Goal: Task Accomplishment & Management: Use online tool/utility

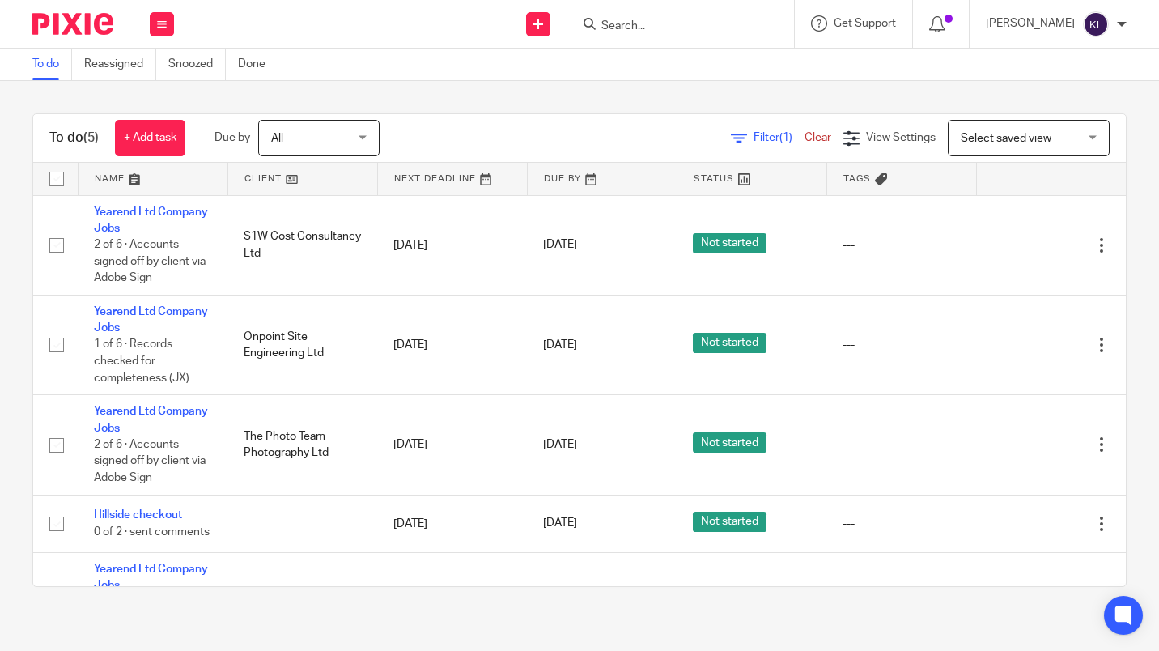
click at [565, 242] on link "24 Sep 2025" at bounding box center [579, 244] width 73 height 17
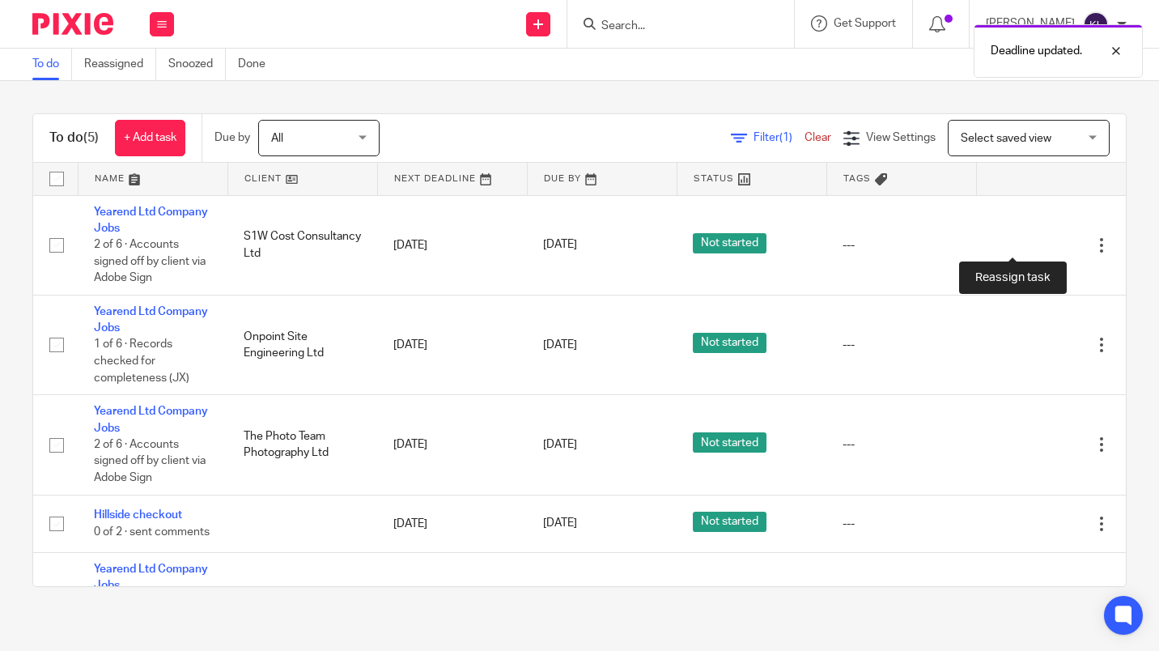
click at [1037, 244] on icon at bounding box center [1045, 245] width 16 height 16
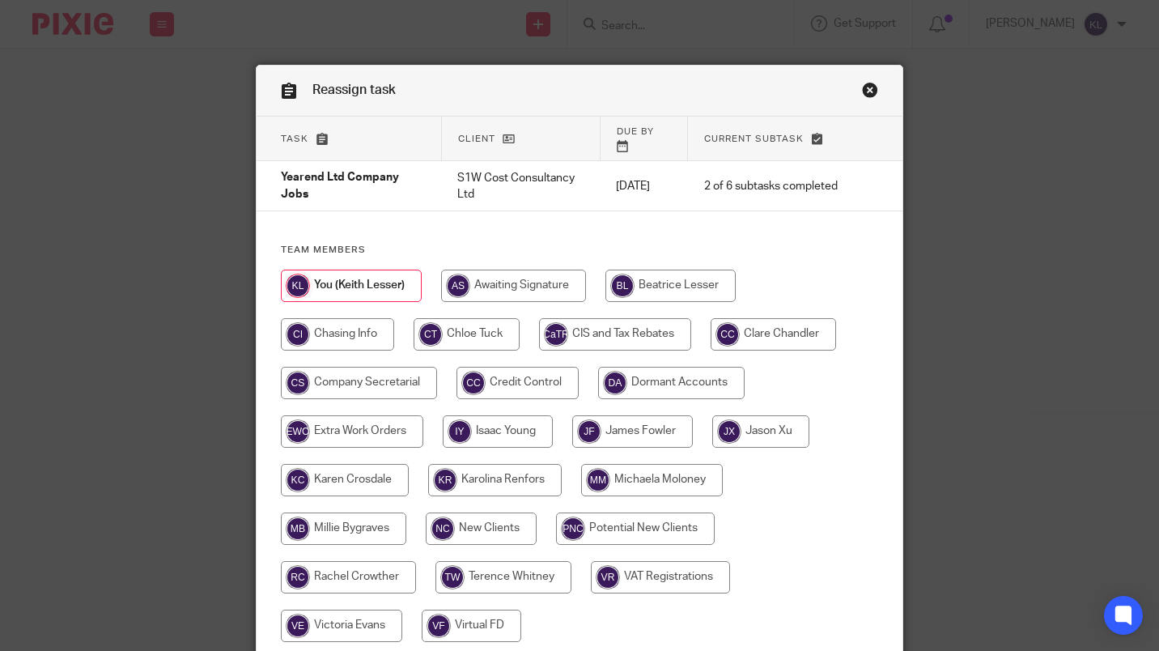
click at [628, 468] on input "radio" at bounding box center [652, 480] width 142 height 32
radio input "true"
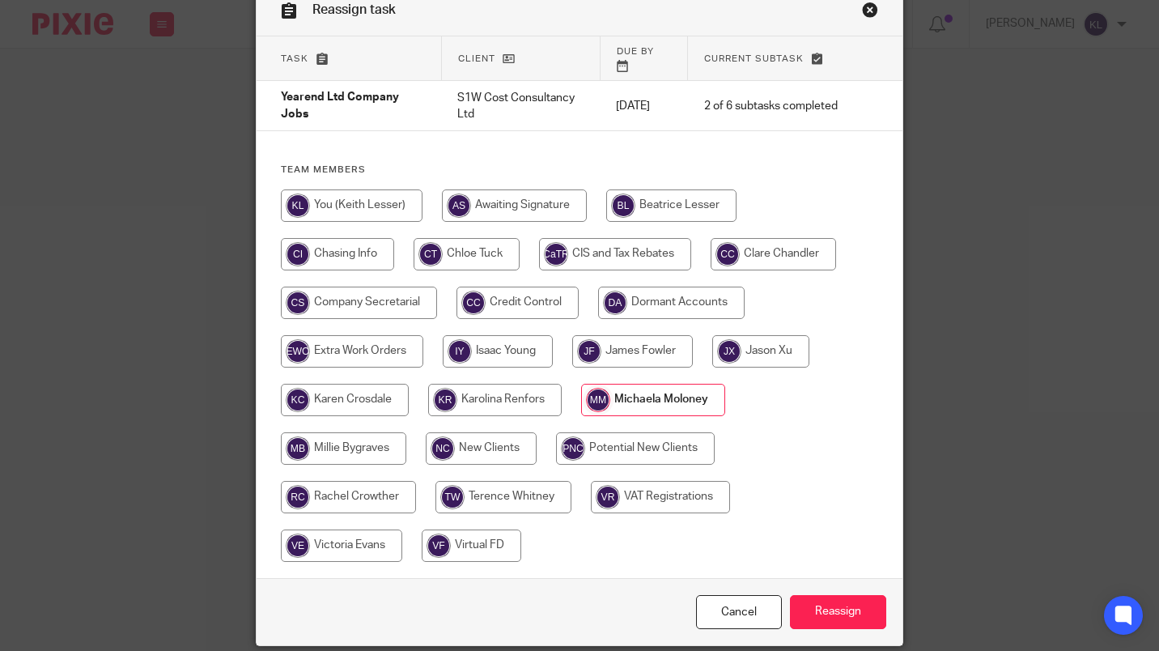
scroll to position [128, 0]
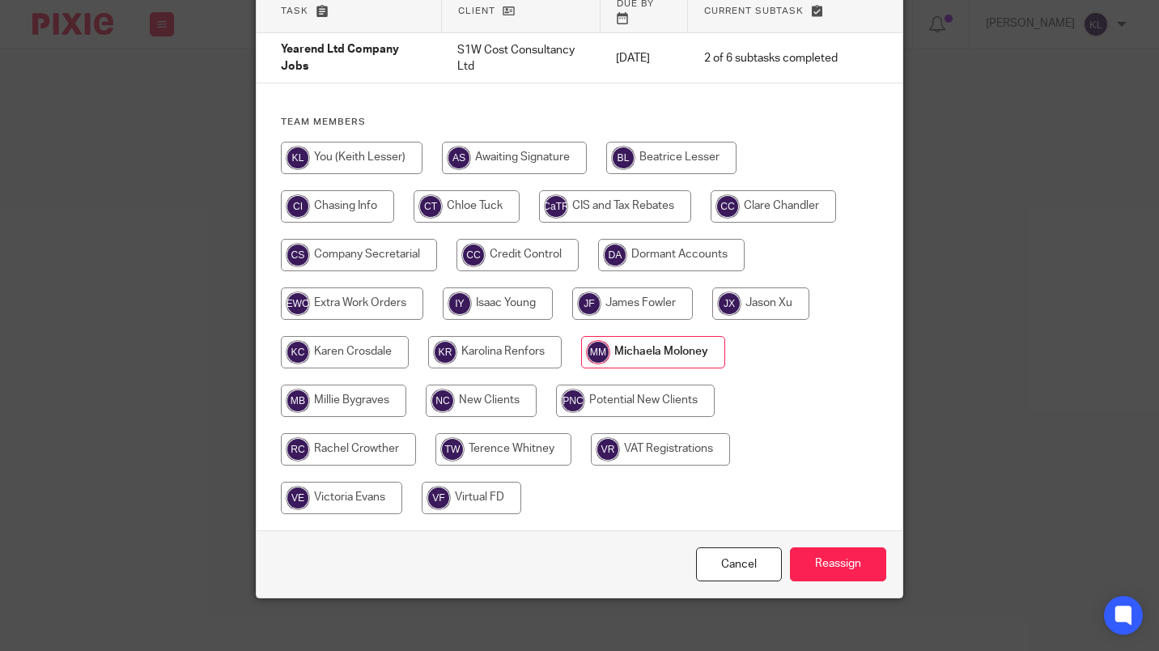
click at [842, 547] on input "Reassign" at bounding box center [838, 564] width 96 height 35
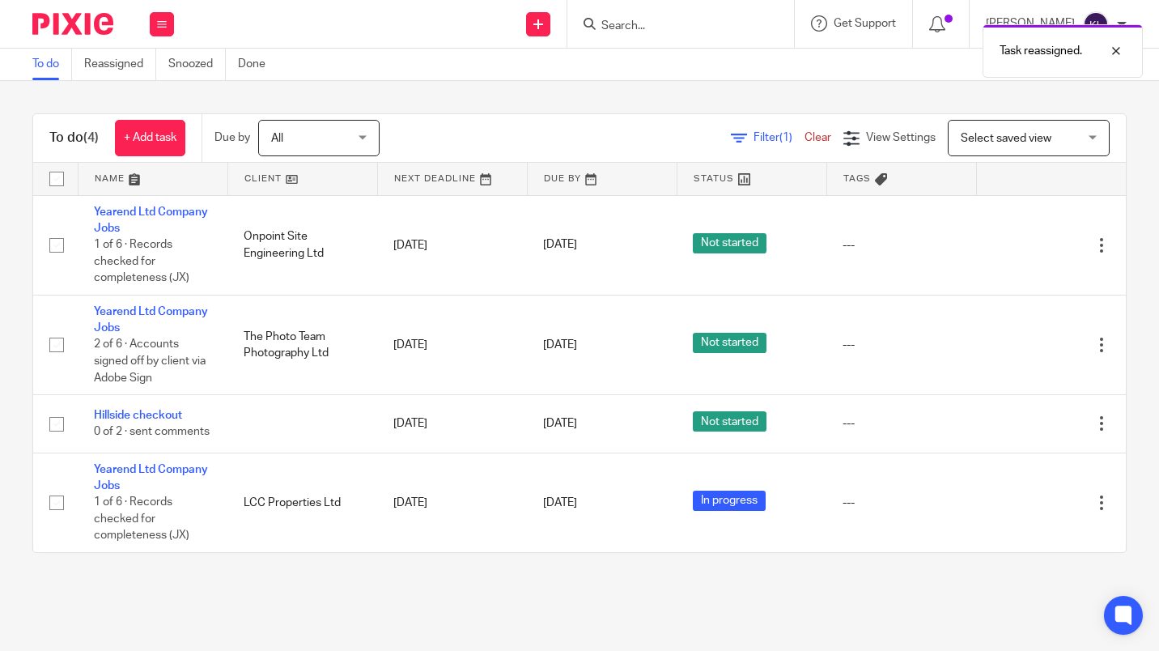
click at [565, 242] on link "[DATE]" at bounding box center [579, 244] width 73 height 17
click at [1065, 245] on div at bounding box center [1073, 245] width 16 height 16
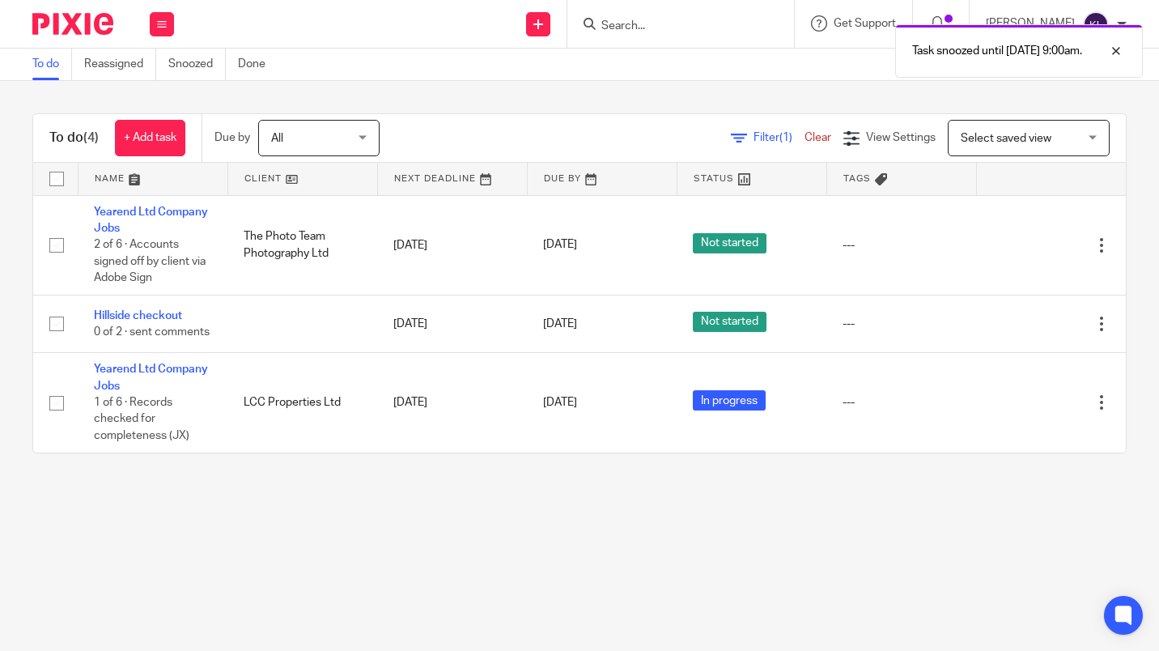
click at [561, 411] on link "30 Sep 2025" at bounding box center [579, 402] width 73 height 17
click at [1065, 406] on div at bounding box center [1073, 403] width 16 height 16
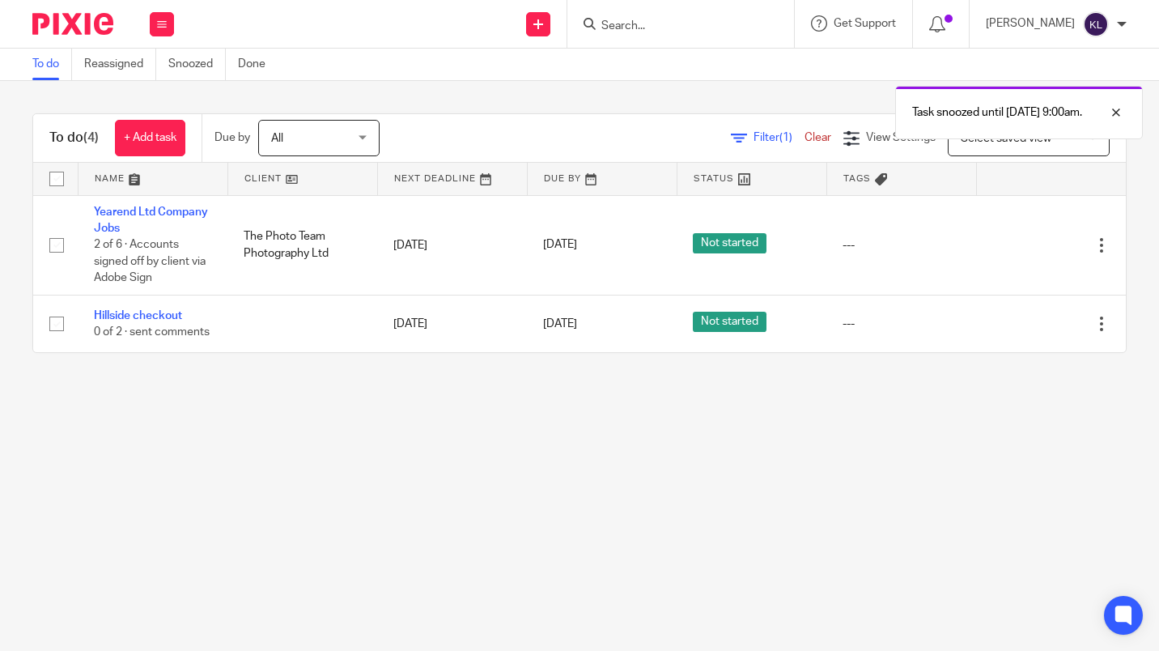
click at [177, 311] on link "Hillside checkout" at bounding box center [138, 315] width 88 height 11
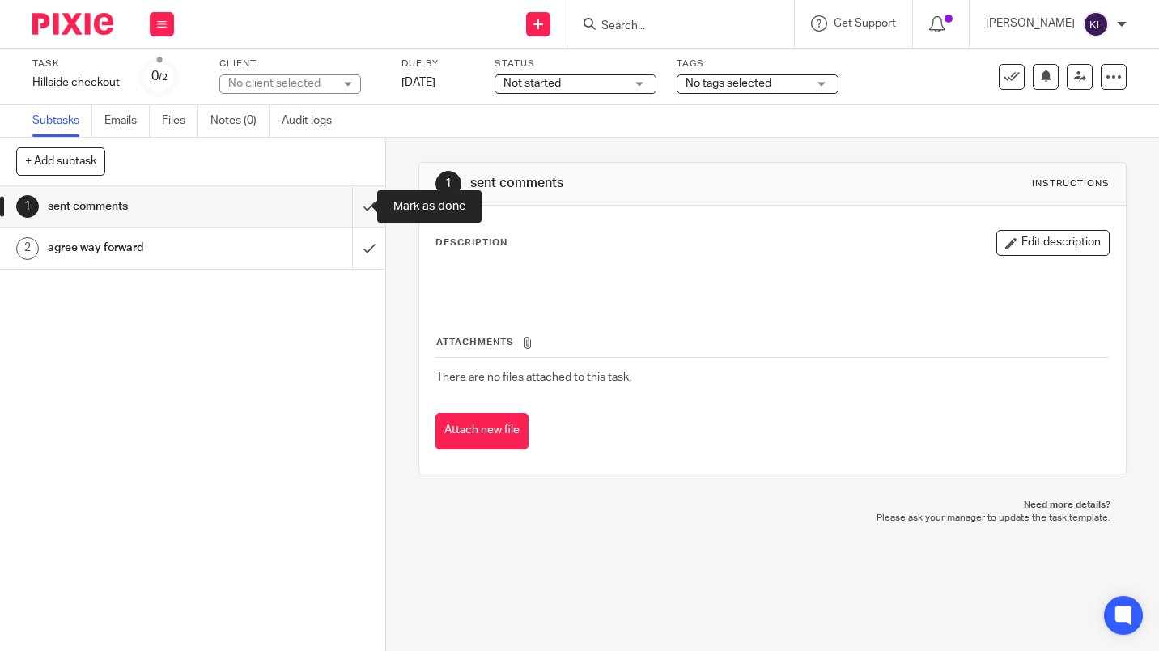
click at [351, 199] on input "submit" at bounding box center [192, 206] width 385 height 40
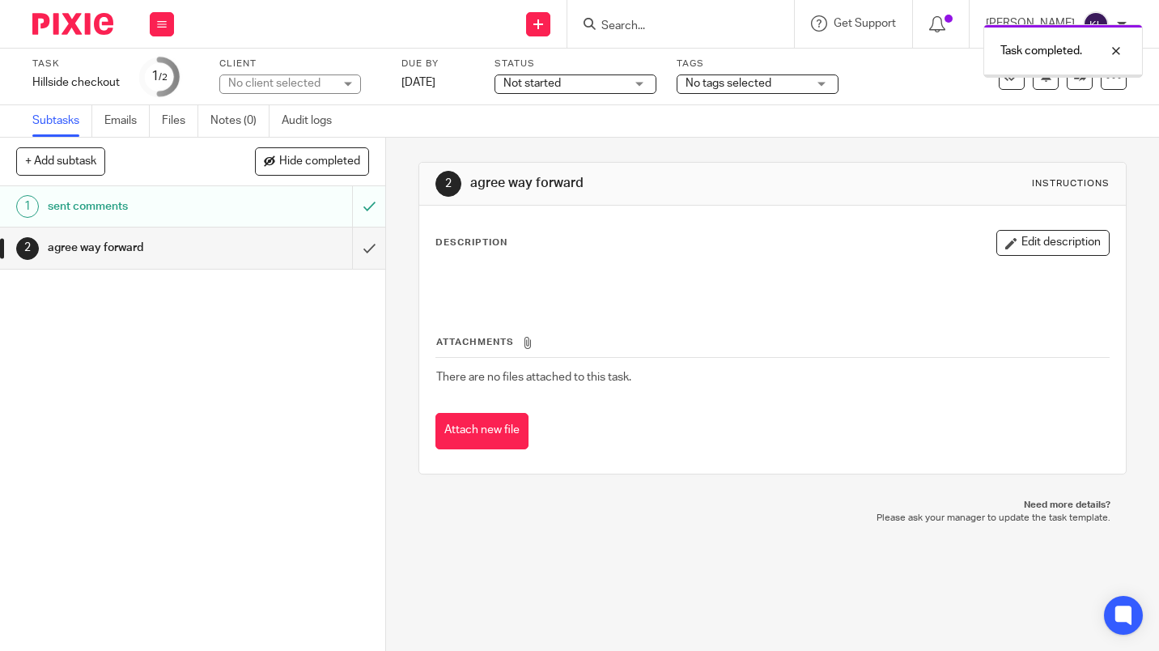
click at [79, 169] on button "+ Add subtask" at bounding box center [60, 161] width 89 height 28
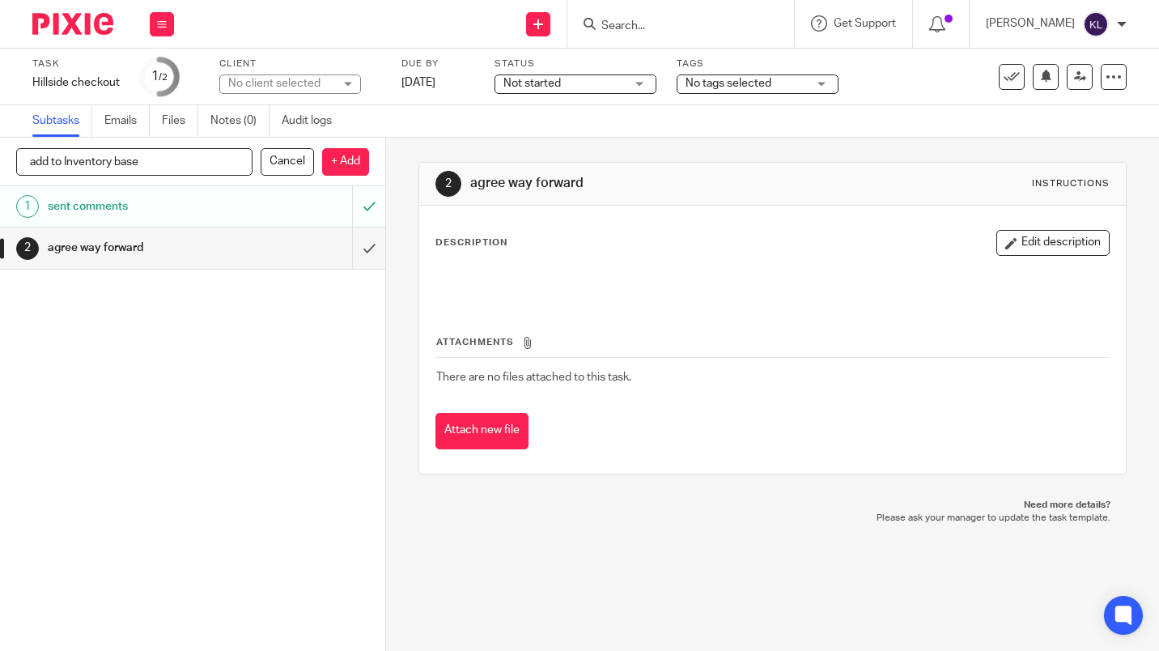
type input "add to Inventory base"
click at [351, 157] on p "+ Add" at bounding box center [345, 162] width 47 height 28
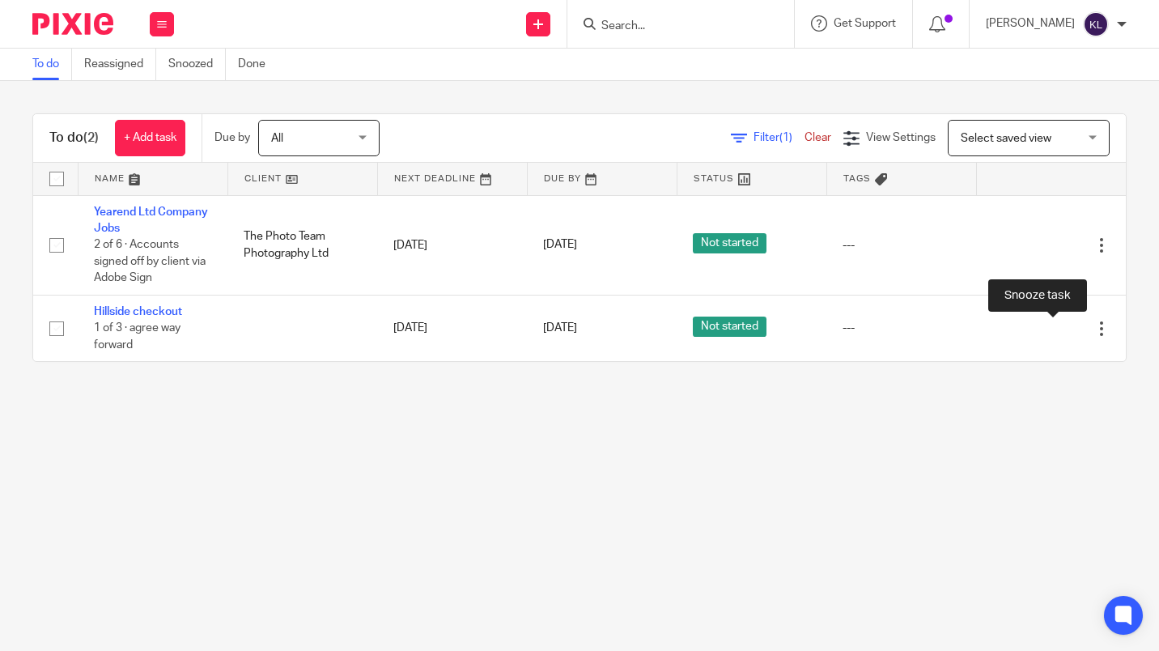
click at [1065, 326] on div at bounding box center [1073, 328] width 16 height 16
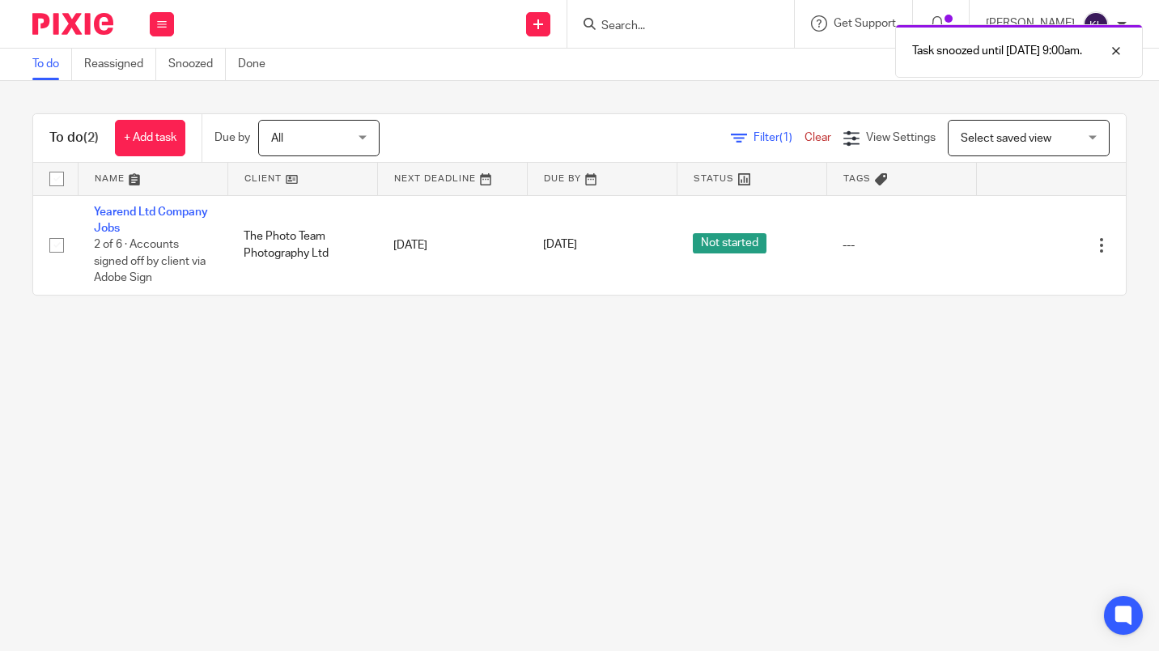
click at [560, 245] on link "[DATE]" at bounding box center [579, 244] width 73 height 17
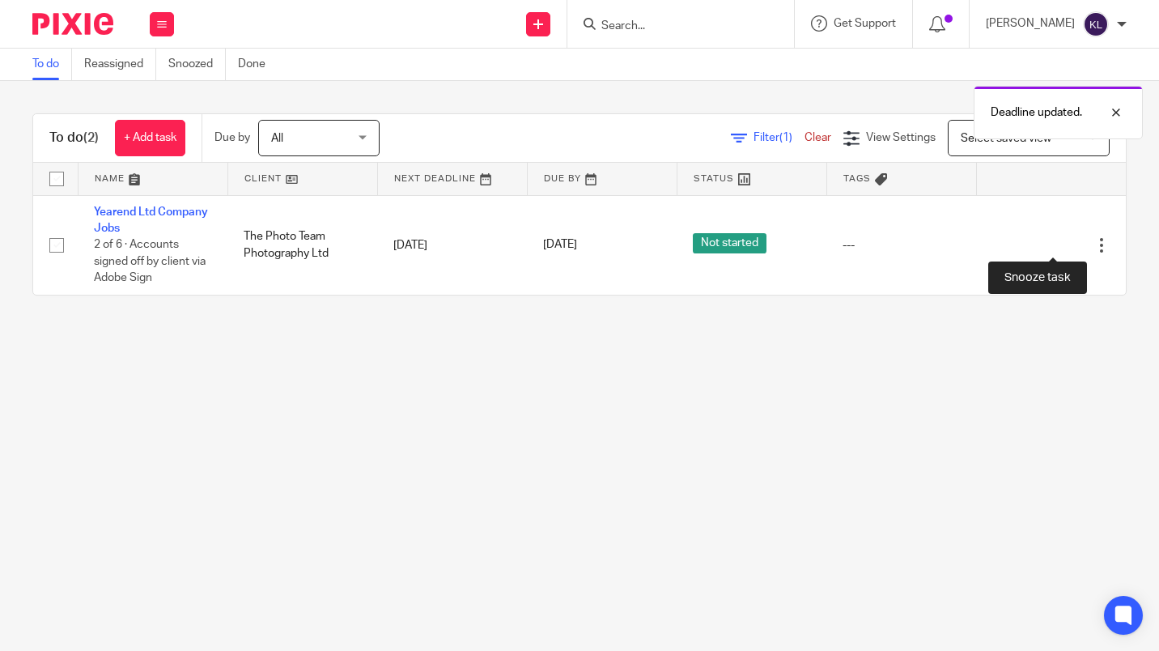
click at [1065, 245] on div at bounding box center [1073, 245] width 16 height 16
